Goal: Transaction & Acquisition: Purchase product/service

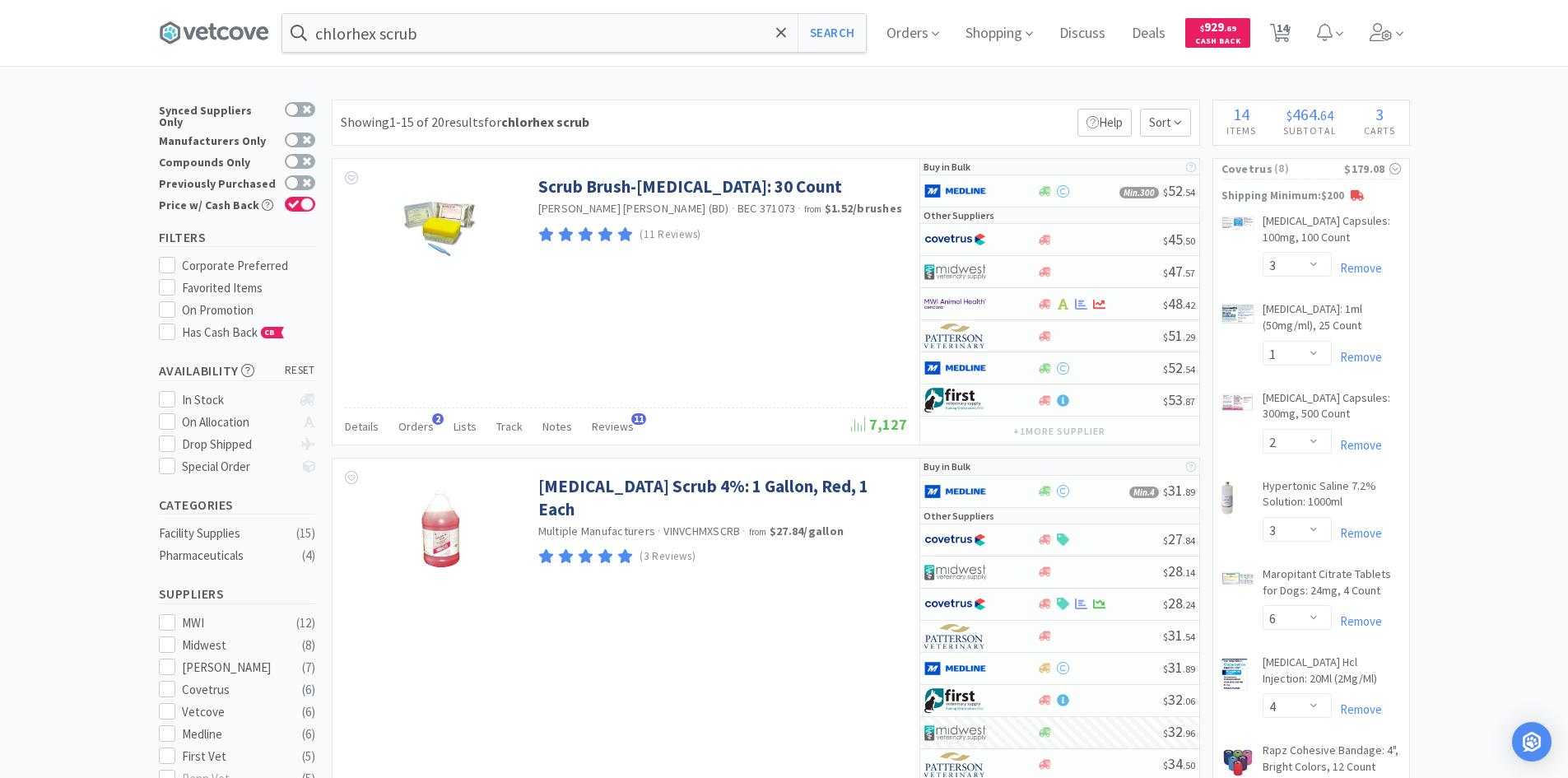
select select "3"
select select "1"
select select "2"
select select "3"
select select "6"
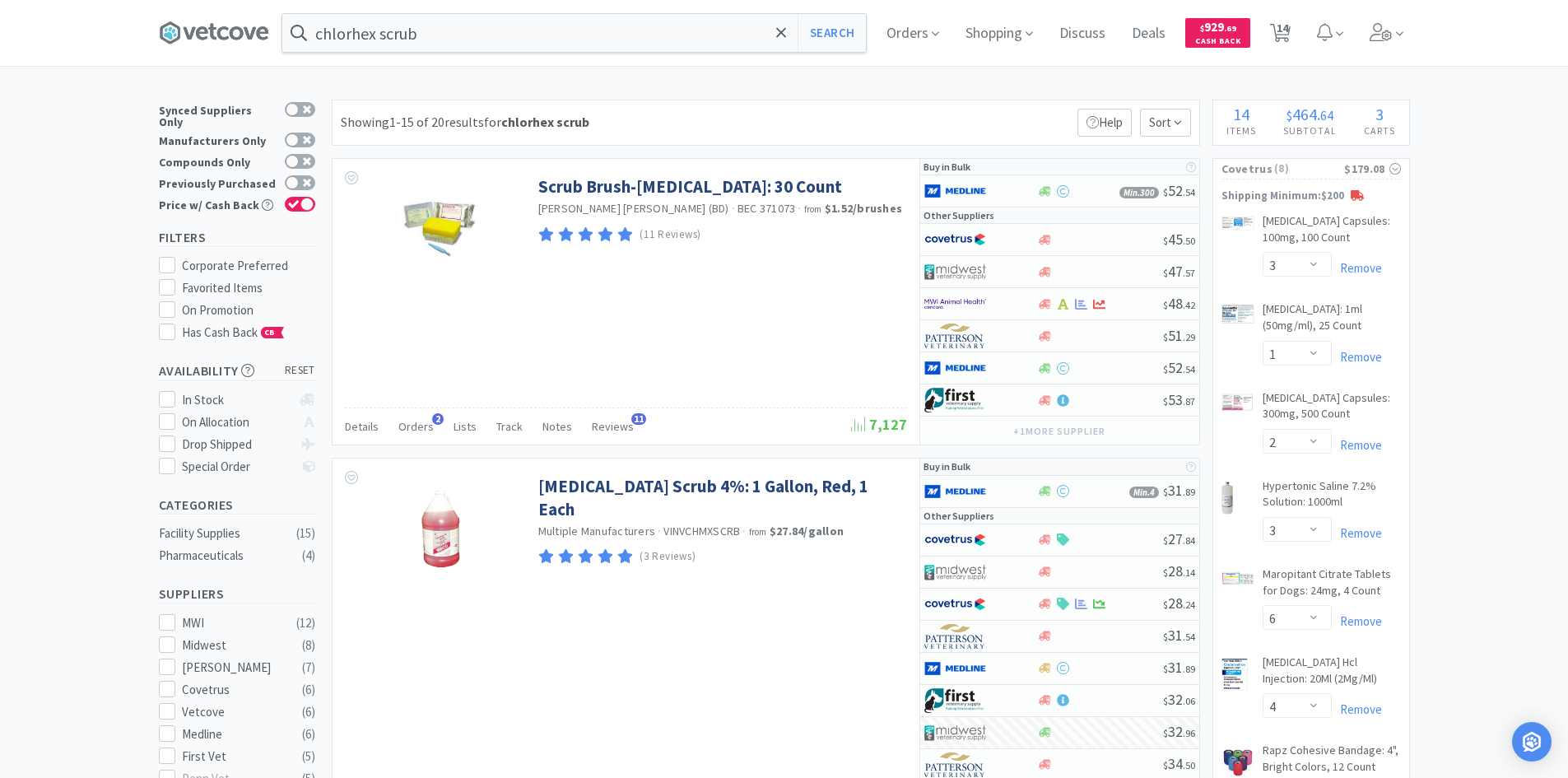
select select "4"
select select "2"
select select "1"
select select "2"
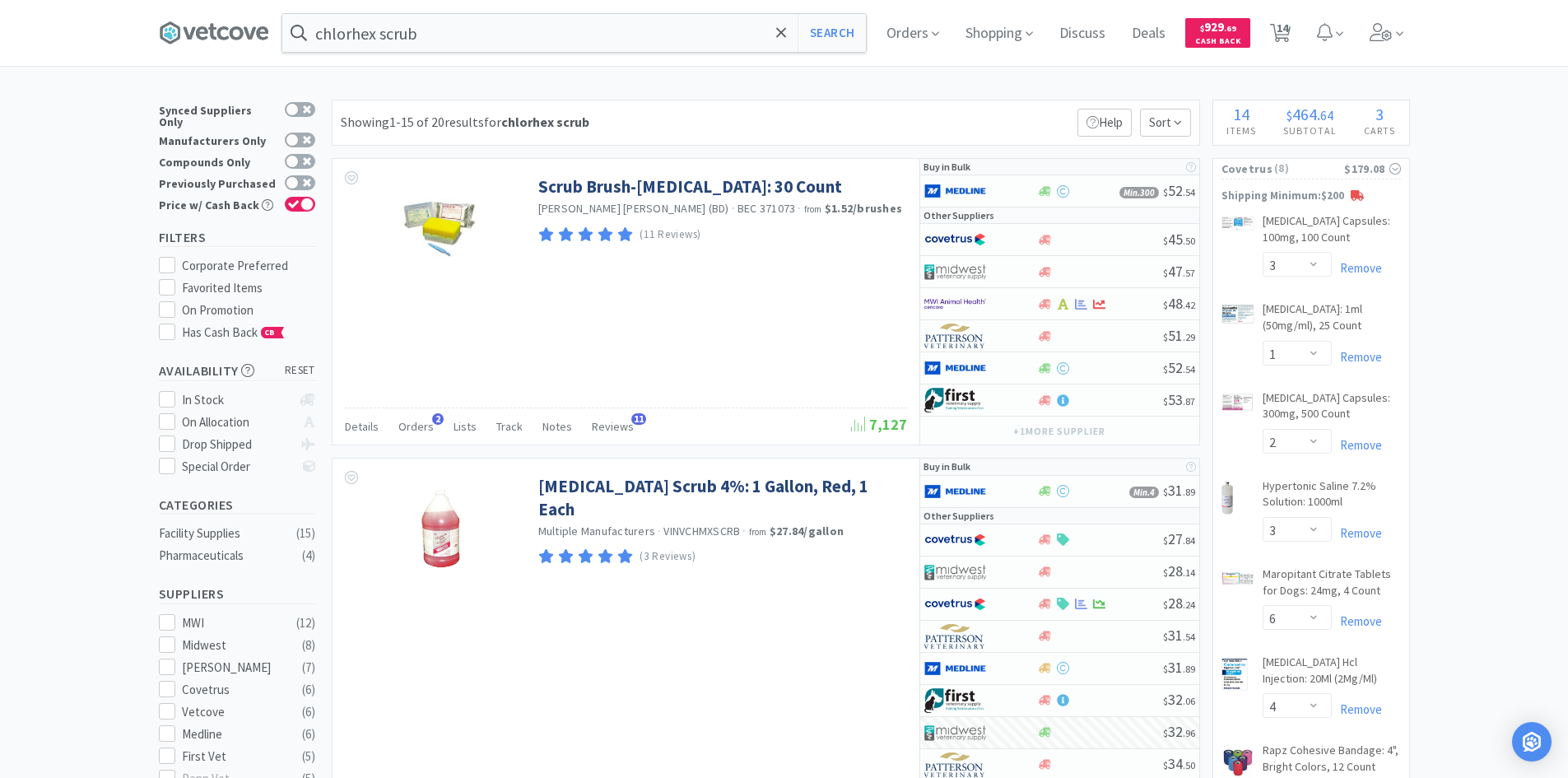
select select "2"
select select "10"
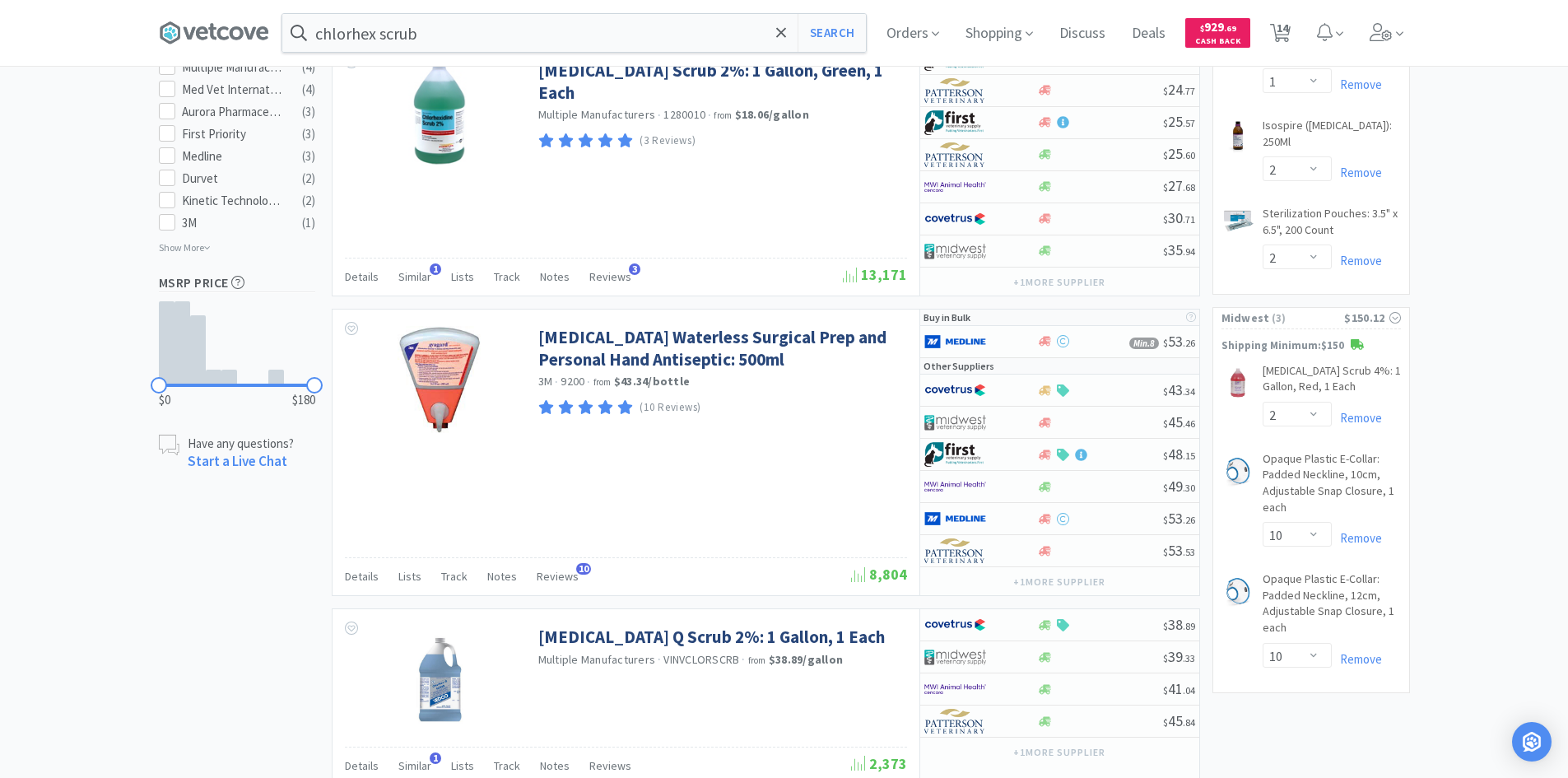
scroll to position [905, 0]
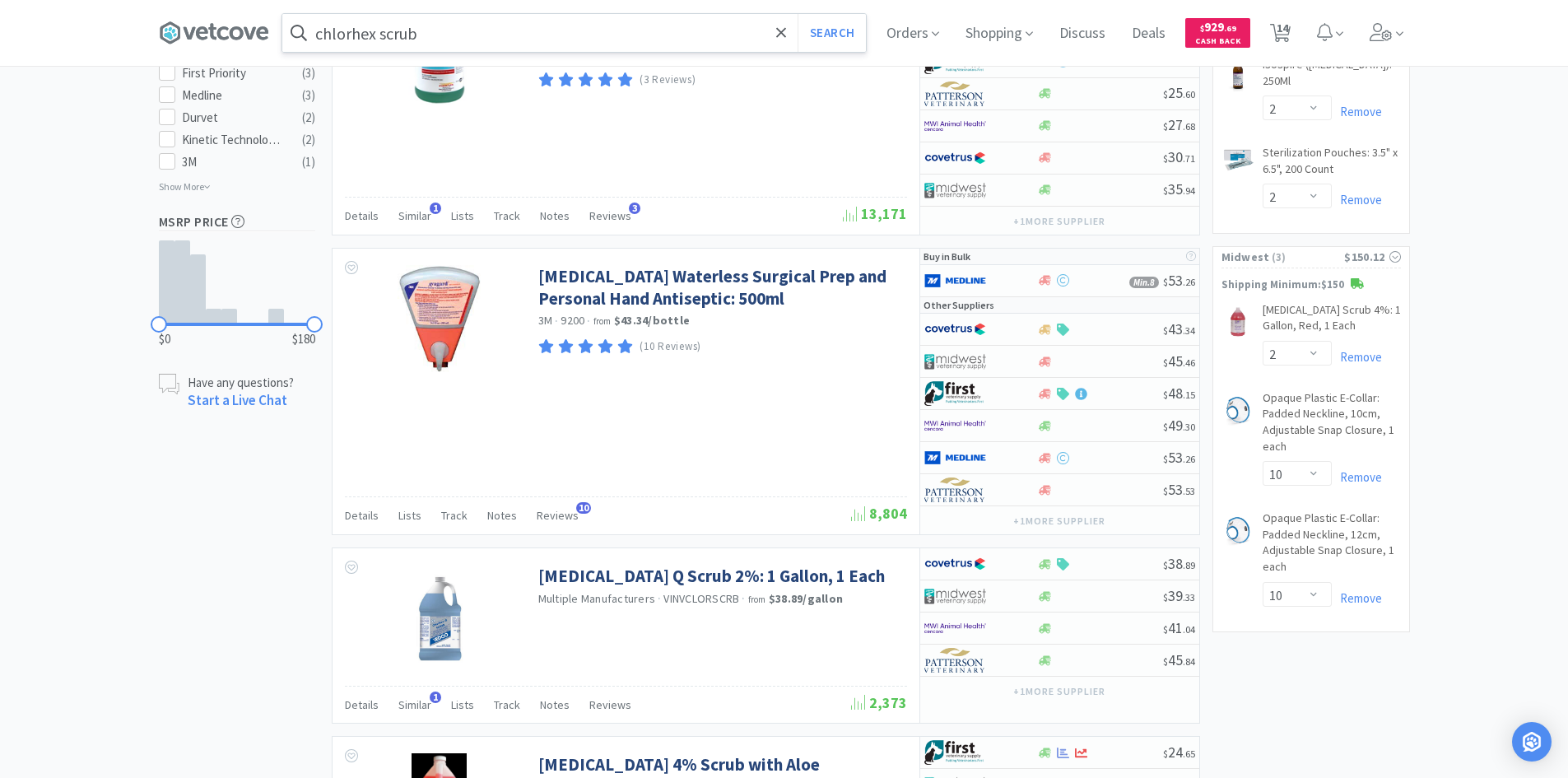
click at [672, 15] on input "chlorhex scrub" at bounding box center [574, 33] width 584 height 38
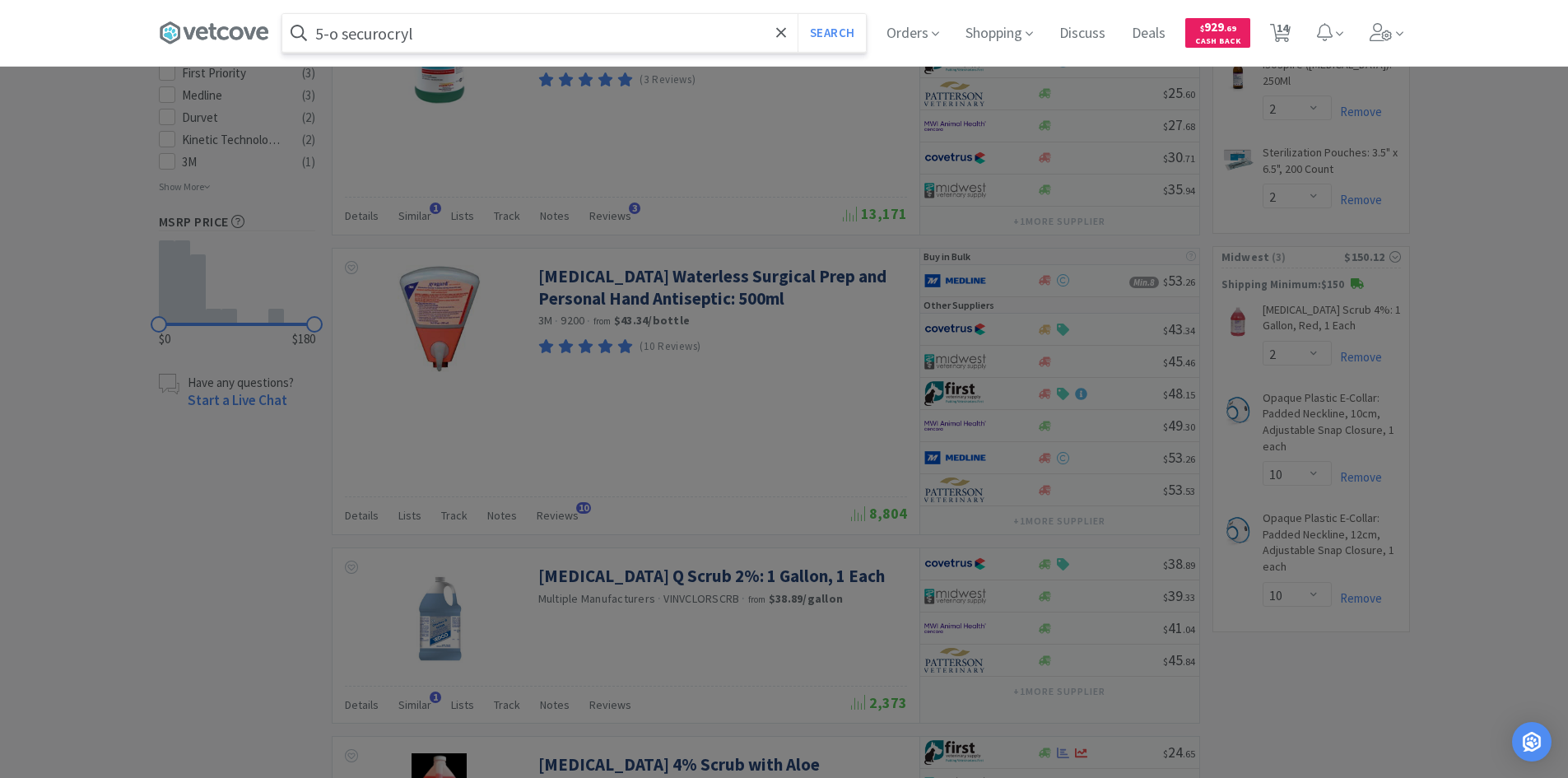
click at [797, 14] on button "Search" at bounding box center [832, 33] width 69 height 38
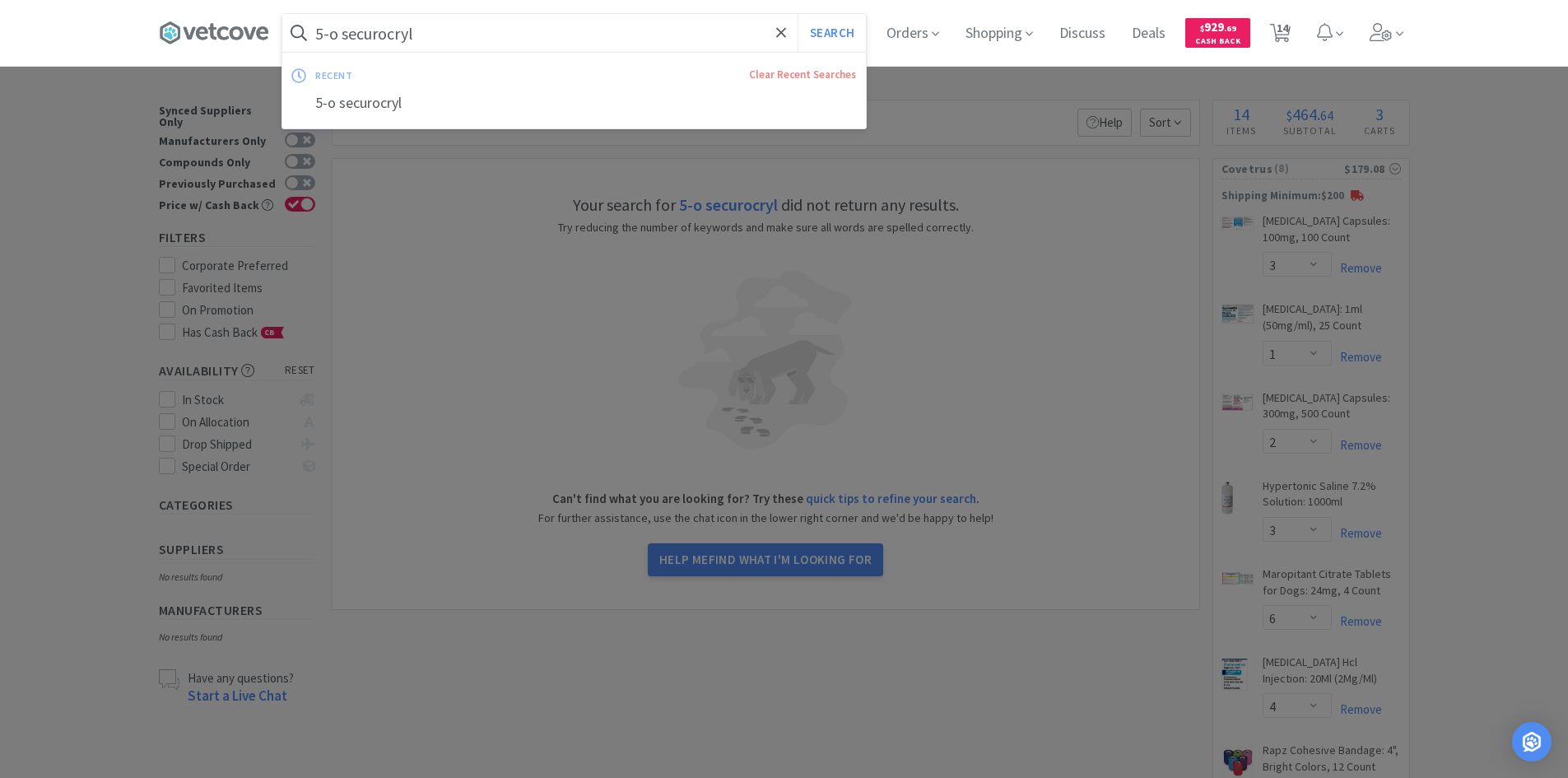
click at [474, 29] on input "5-o securocryl" at bounding box center [574, 33] width 584 height 38
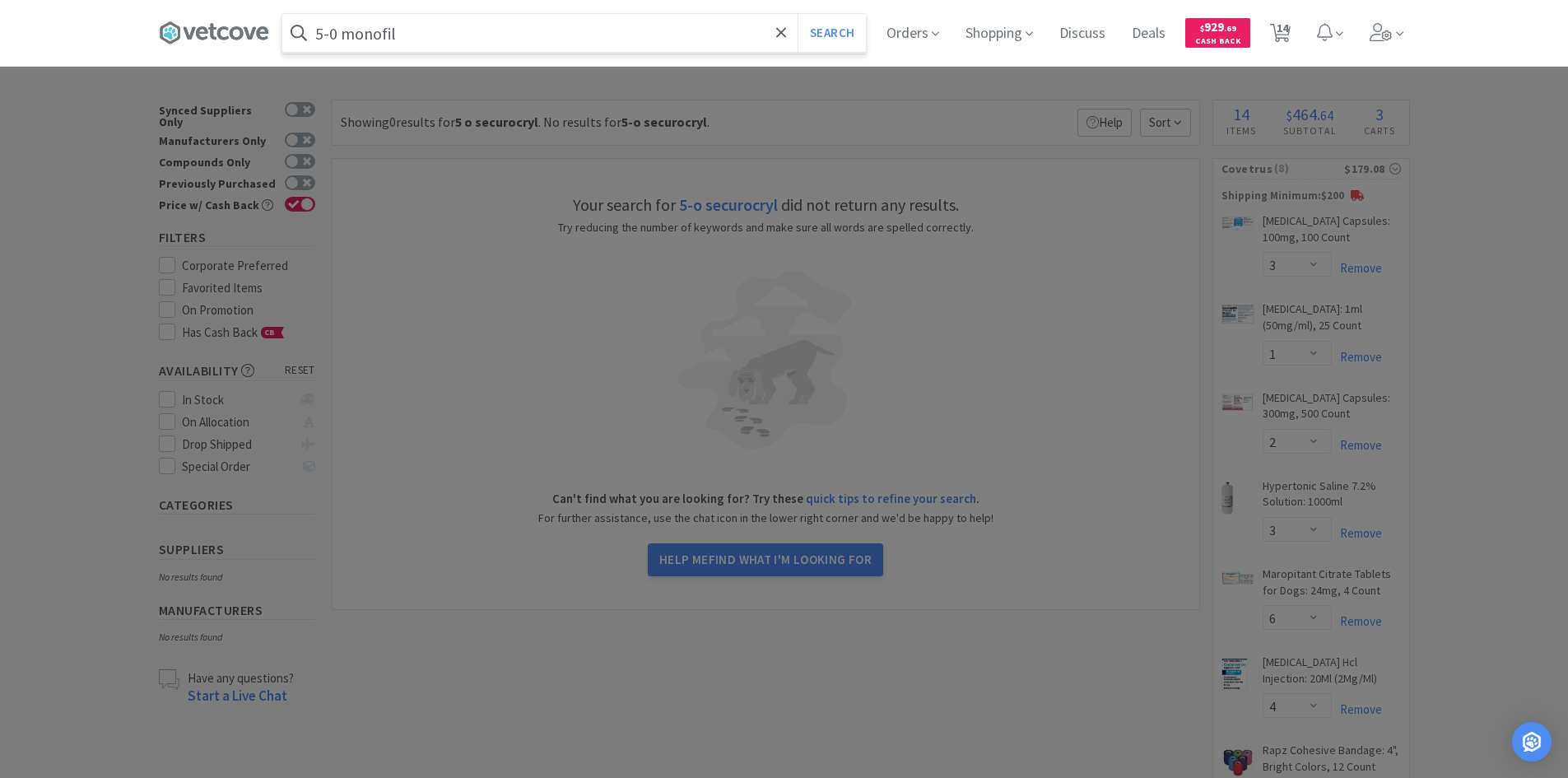
type input "5-0 monofil"
click at [797, 14] on button "Search" at bounding box center [832, 33] width 69 height 38
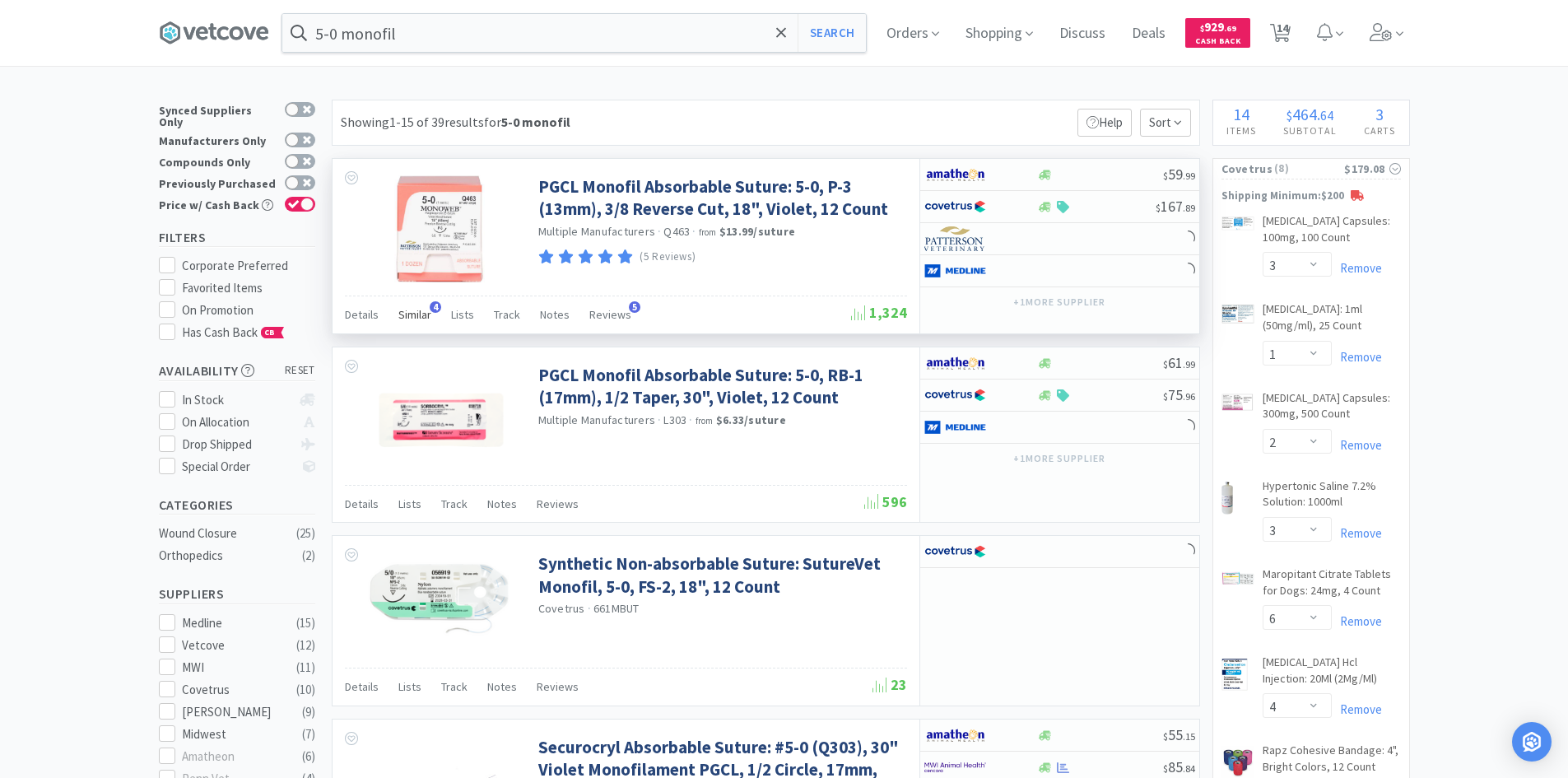
click at [410, 314] on span "Similar" at bounding box center [415, 315] width 33 height 15
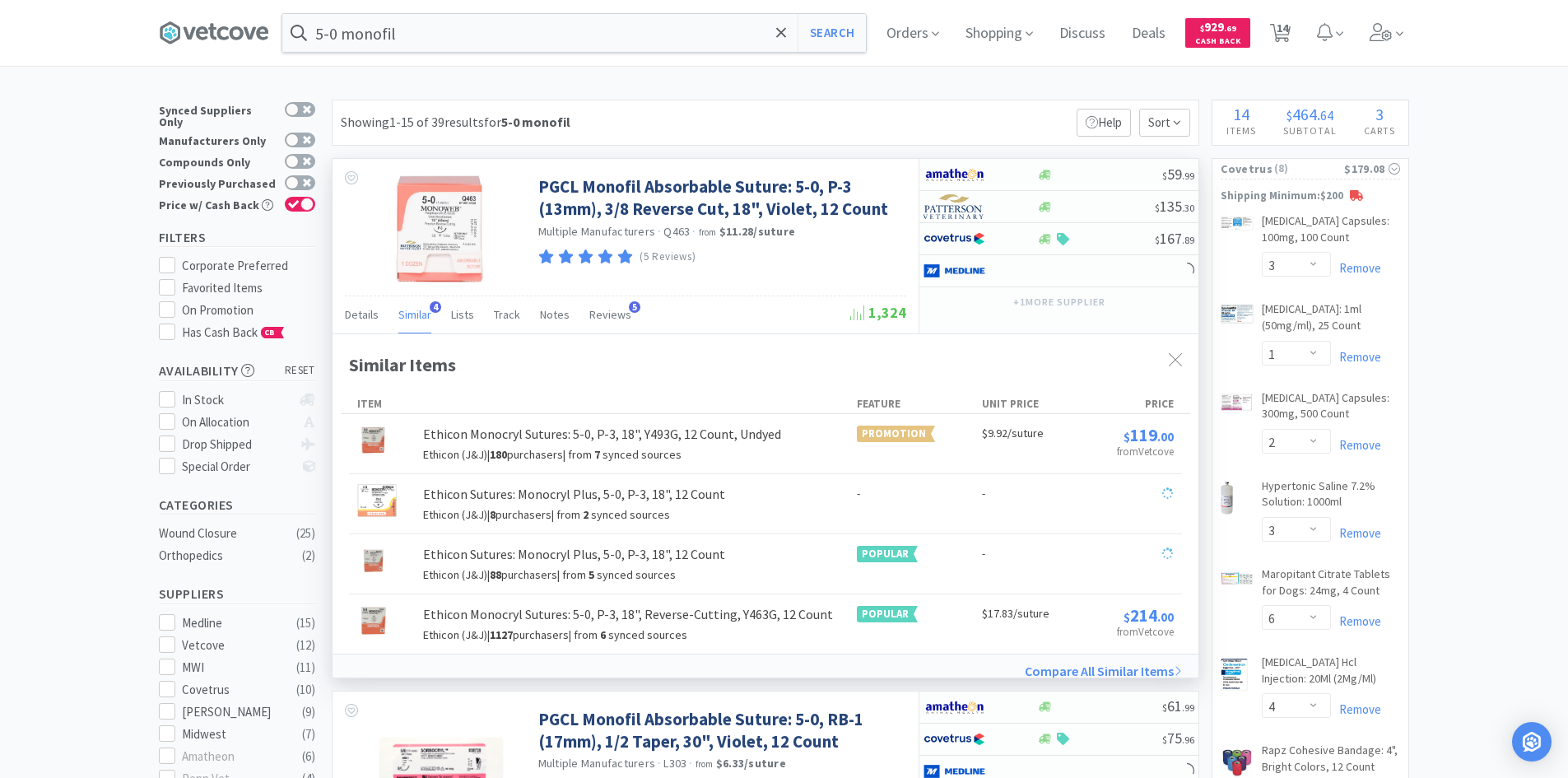
click at [410, 314] on span "Similar" at bounding box center [415, 315] width 33 height 15
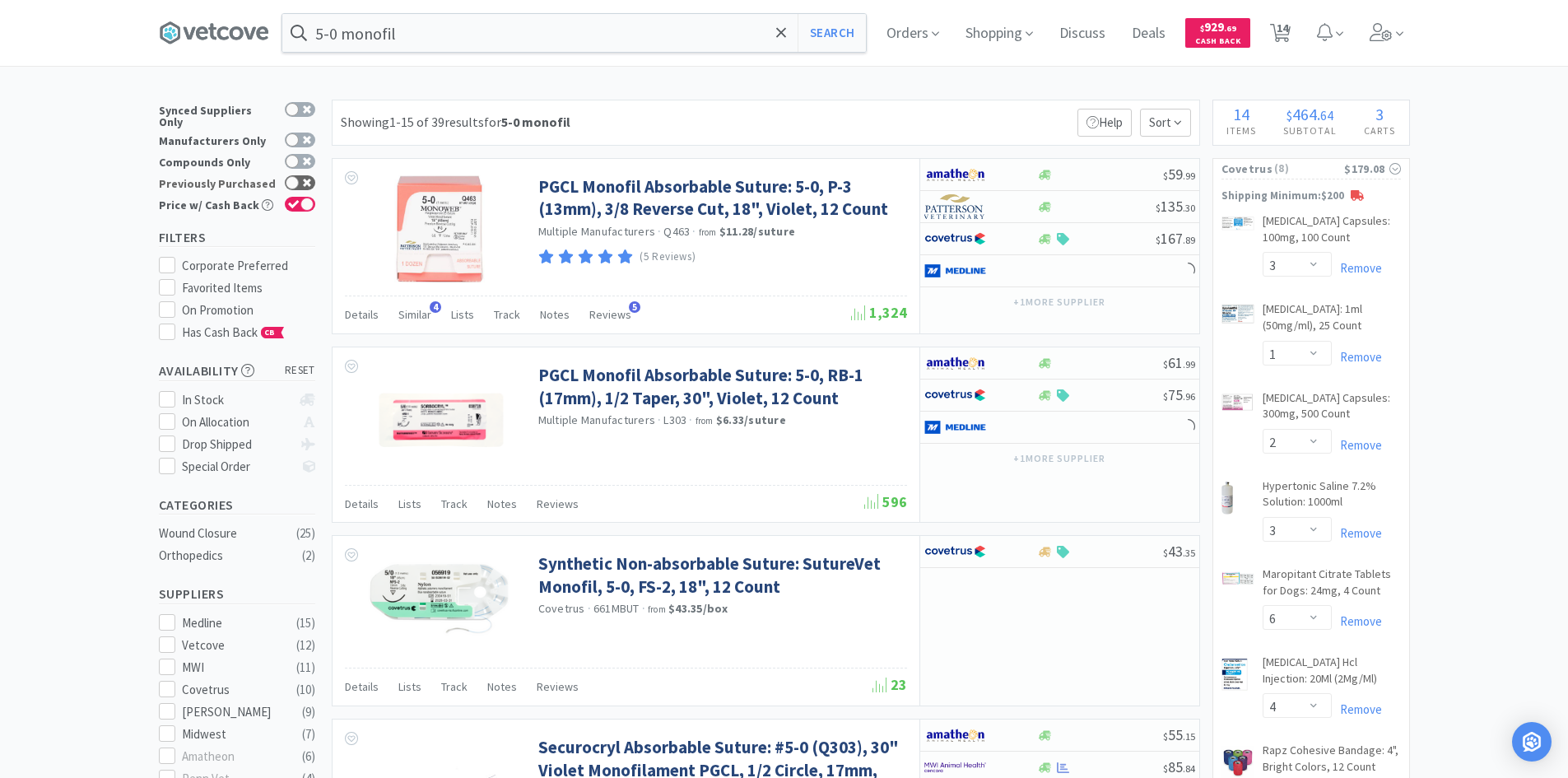
click at [300, 175] on div at bounding box center [300, 183] width 30 height 15
checkbox input "true"
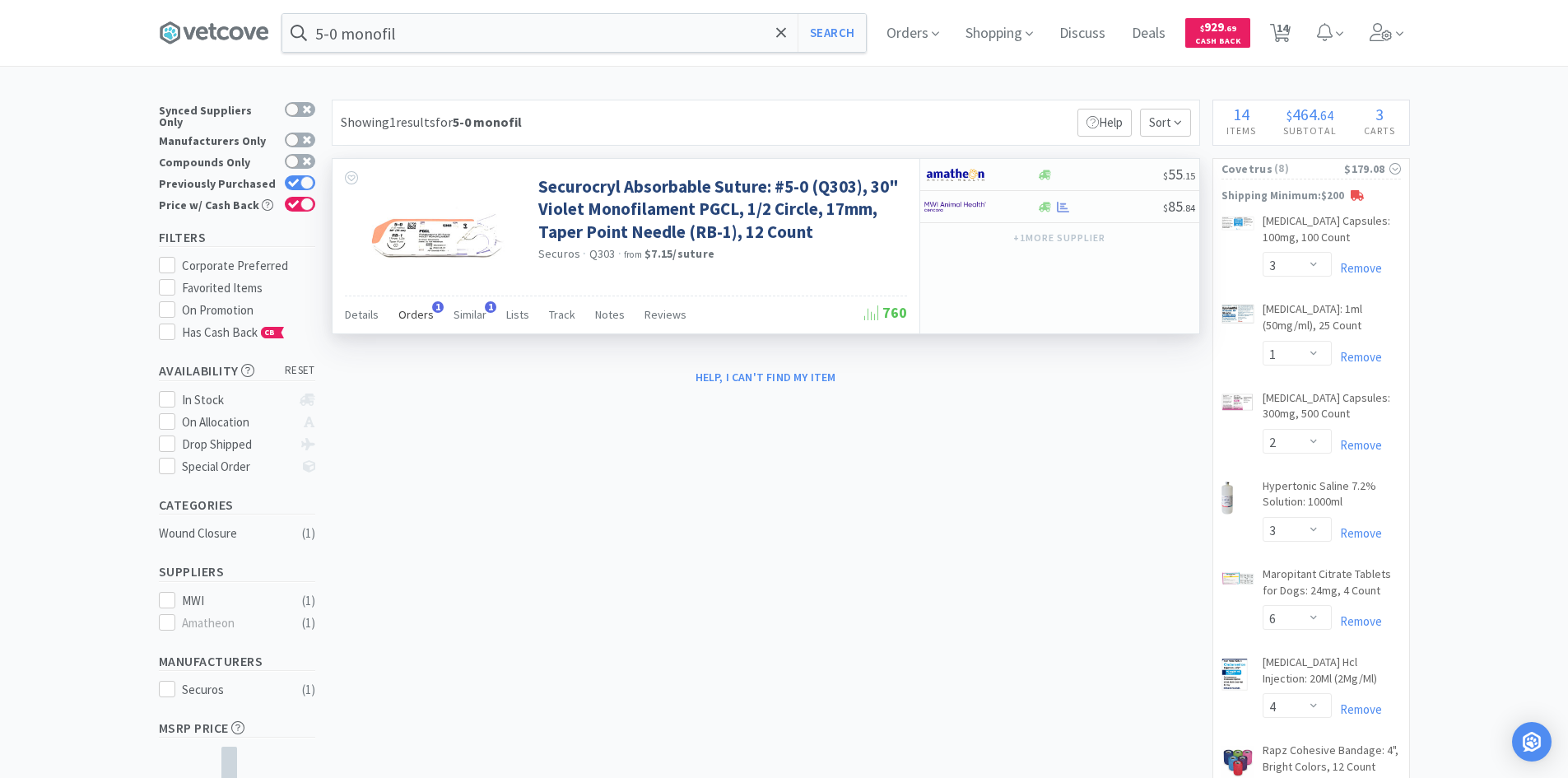
click at [419, 316] on span "Orders" at bounding box center [416, 315] width 35 height 15
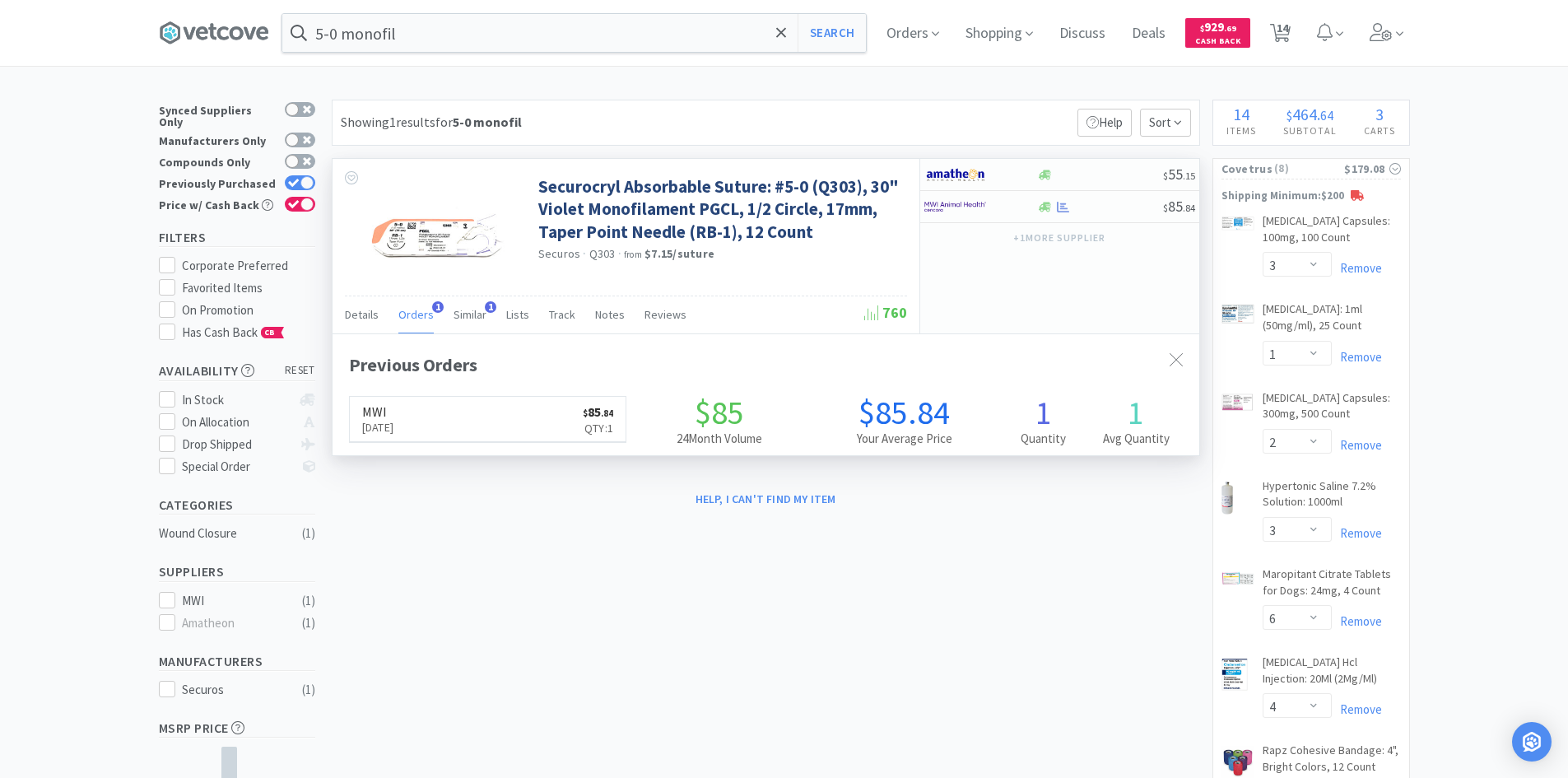
scroll to position [426, 867]
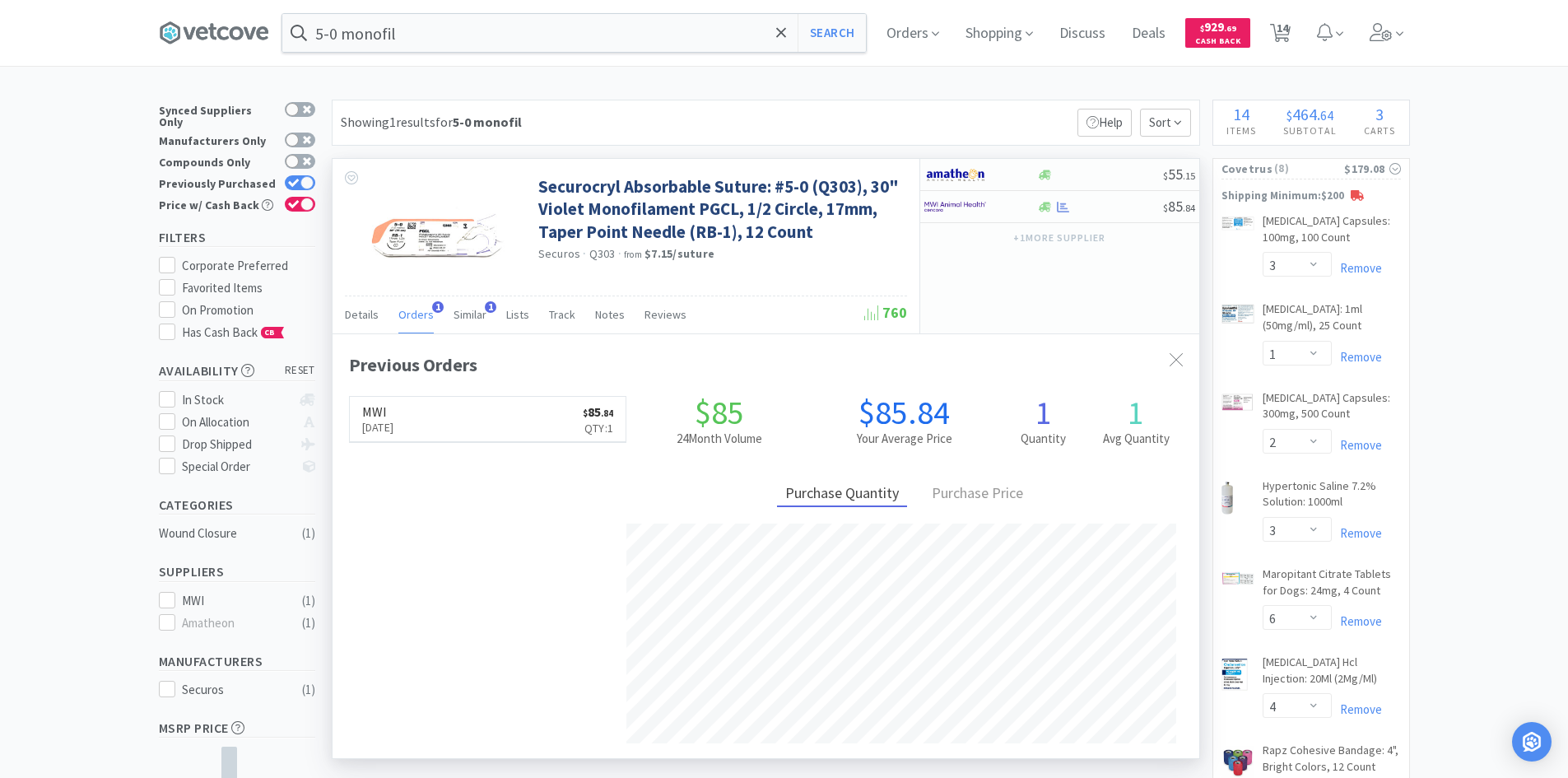
click at [419, 316] on span "Orders" at bounding box center [416, 315] width 35 height 15
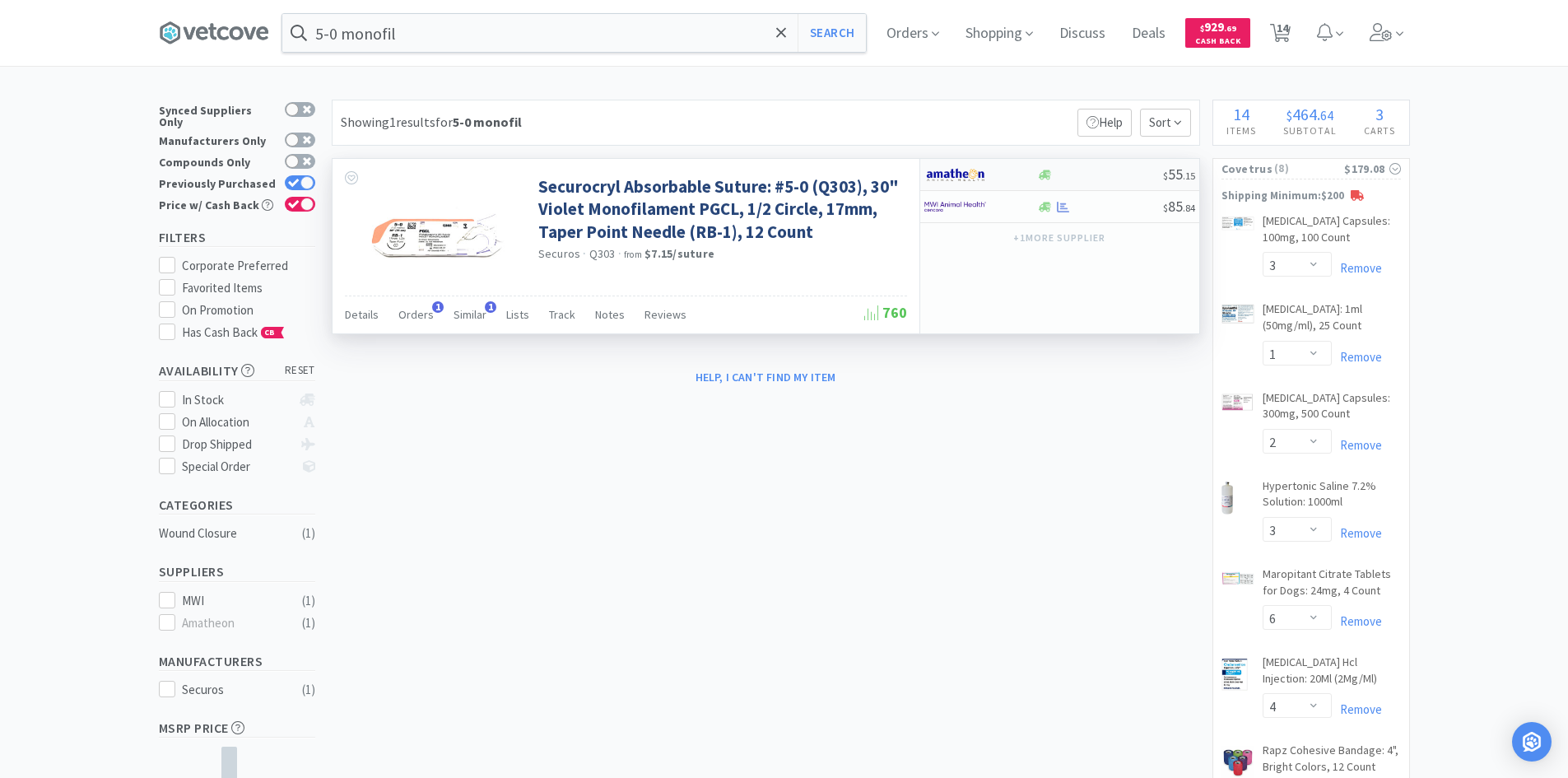
click at [997, 173] on div at bounding box center [970, 174] width 90 height 28
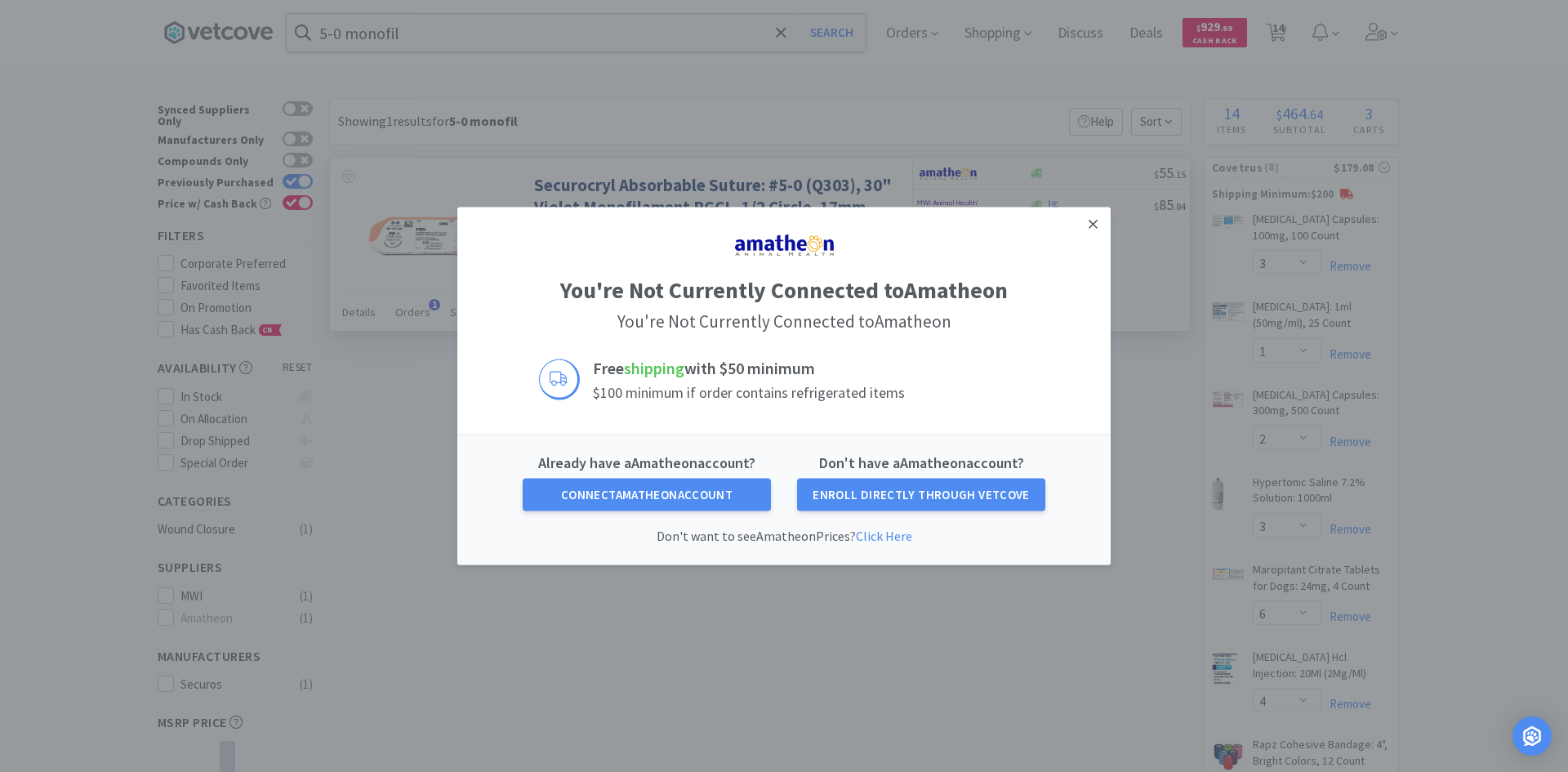
click at [1093, 225] on icon at bounding box center [1093, 224] width 9 height 15
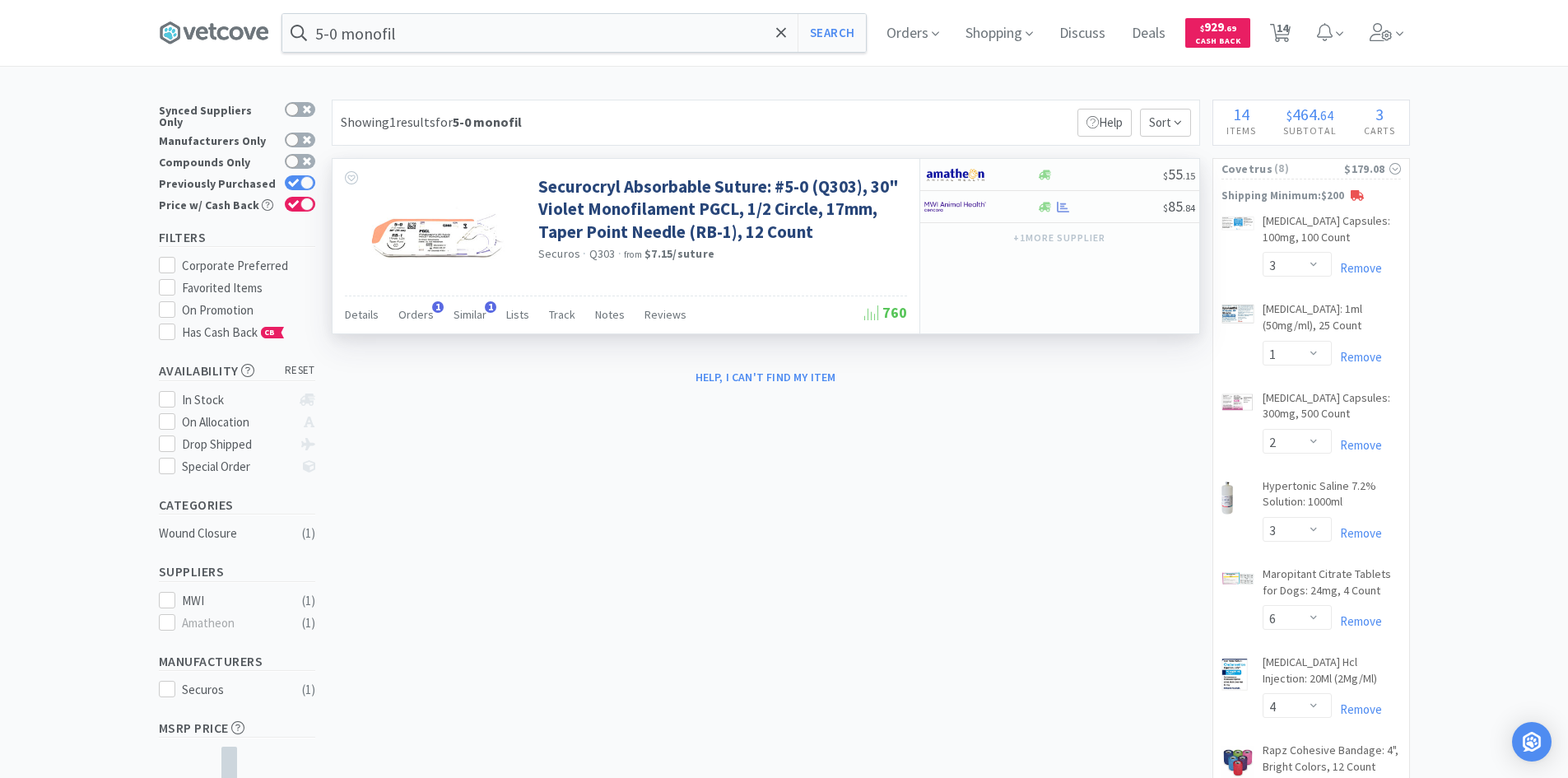
click at [418, 306] on div "Orders 1" at bounding box center [416, 317] width 35 height 31
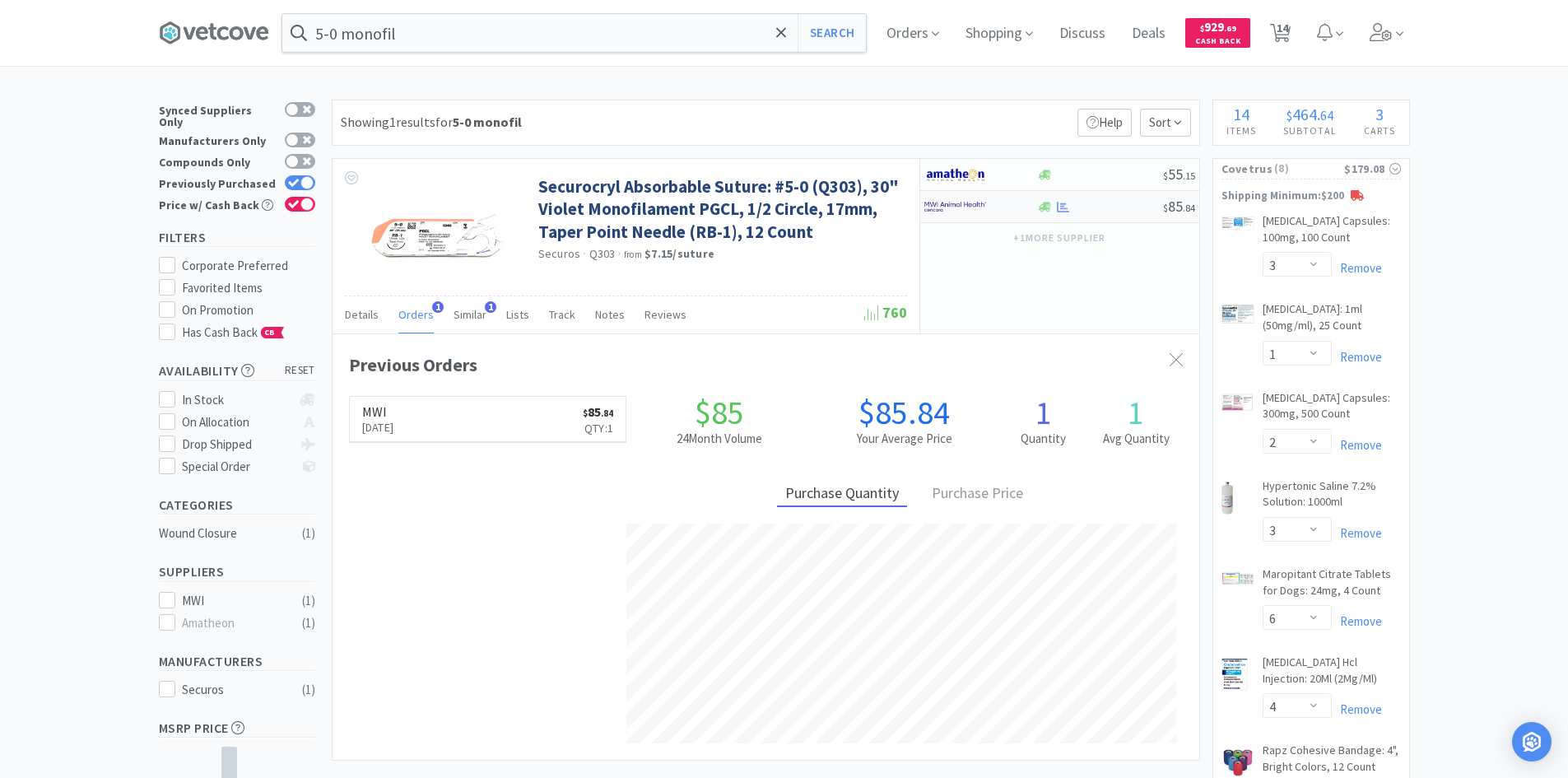
click at [988, 209] on div at bounding box center [970, 206] width 90 height 28
select select "1"
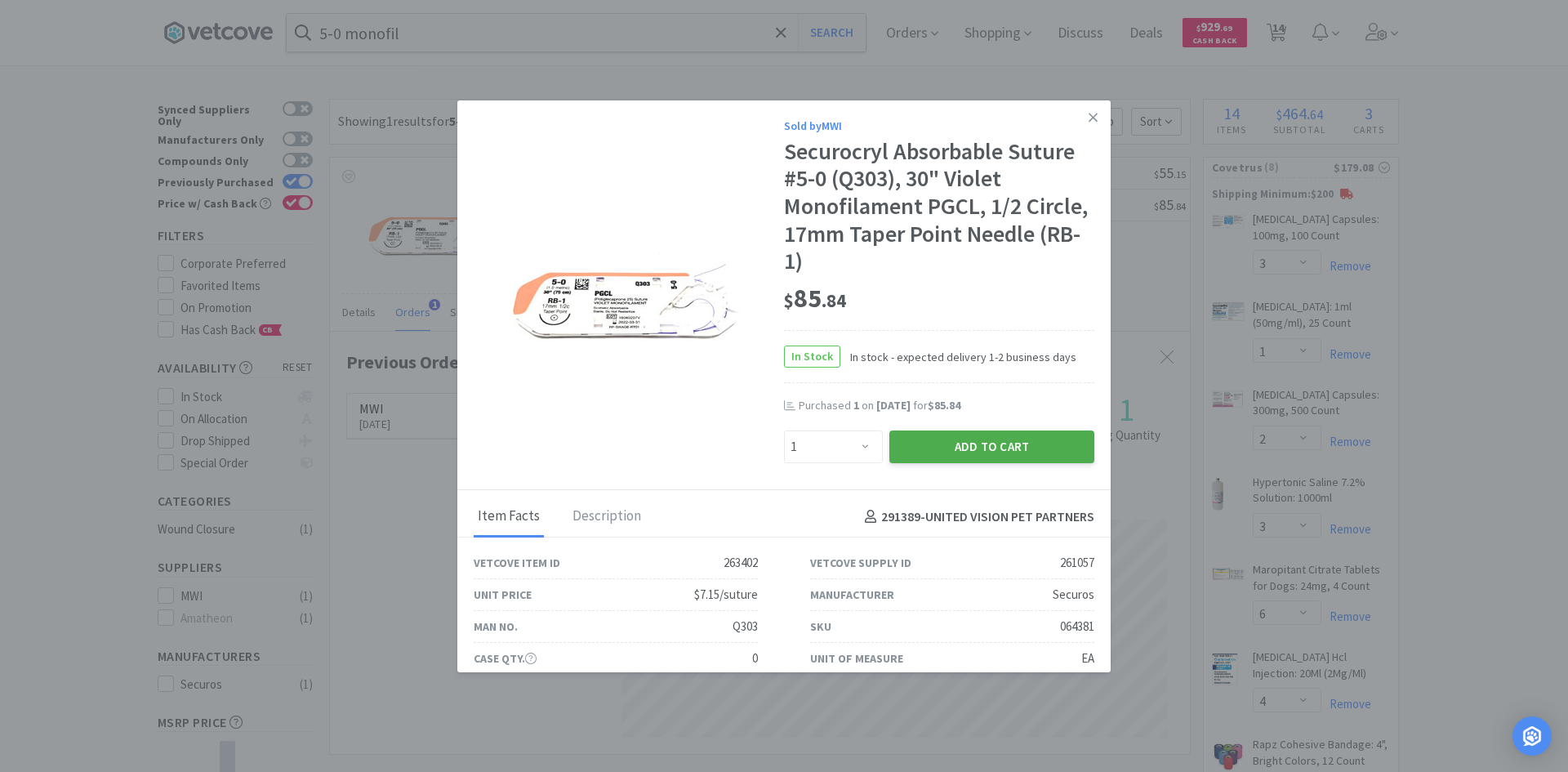
click at [985, 443] on button "Add to Cart" at bounding box center [991, 446] width 205 height 32
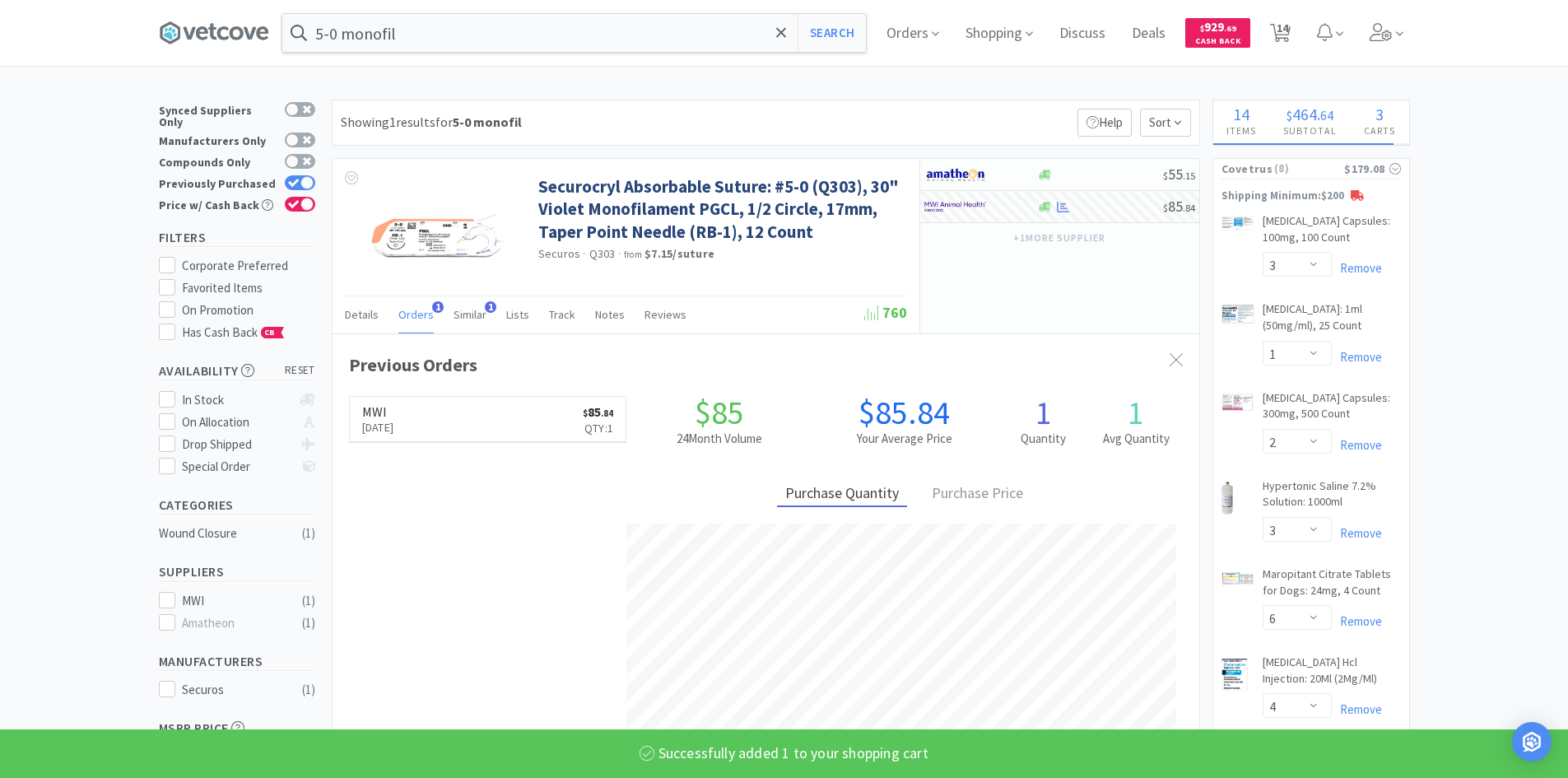
select select "1"
select select "2"
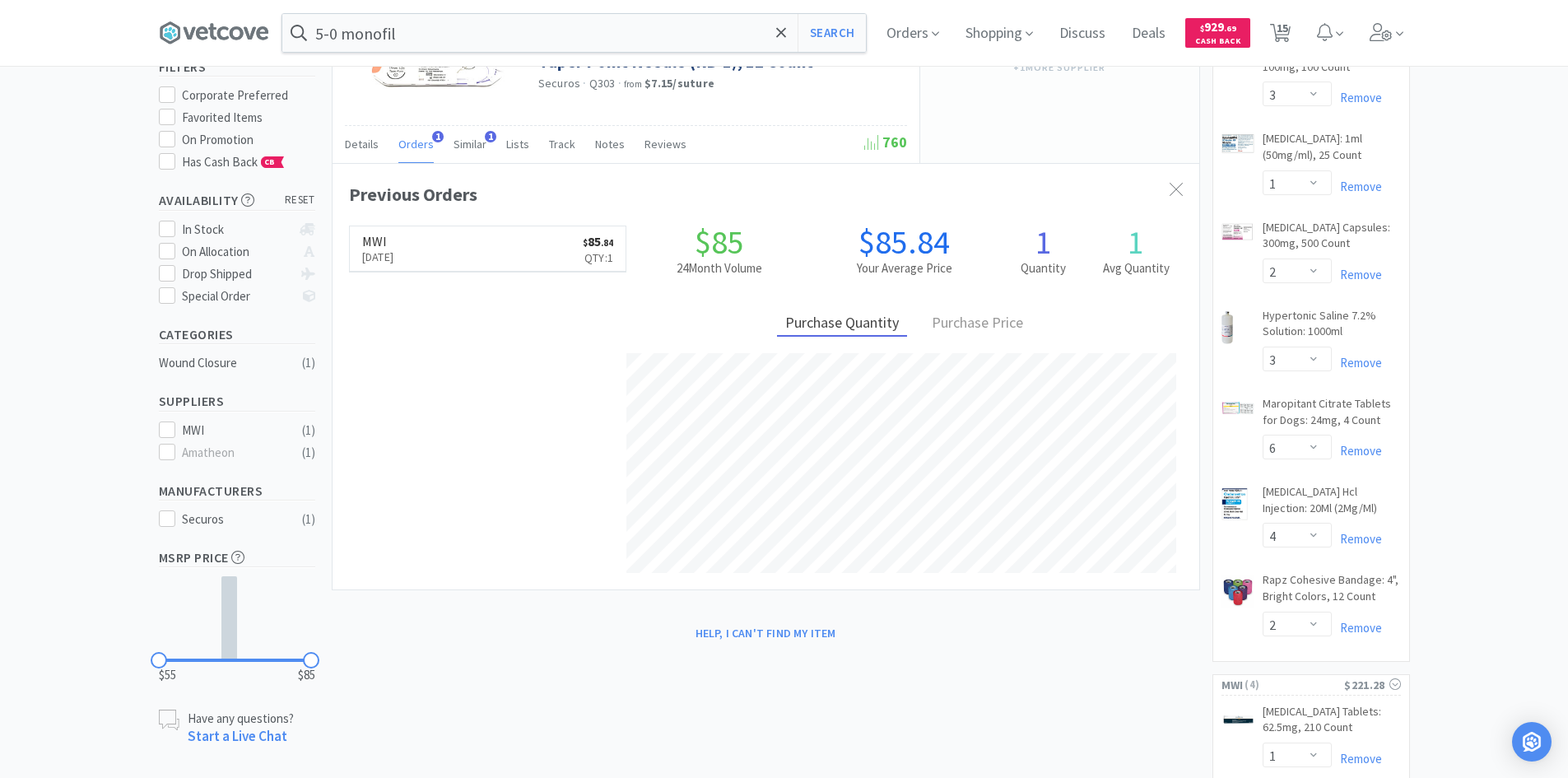
scroll to position [0, 0]
